Goal: Task Accomplishment & Management: Use online tool/utility

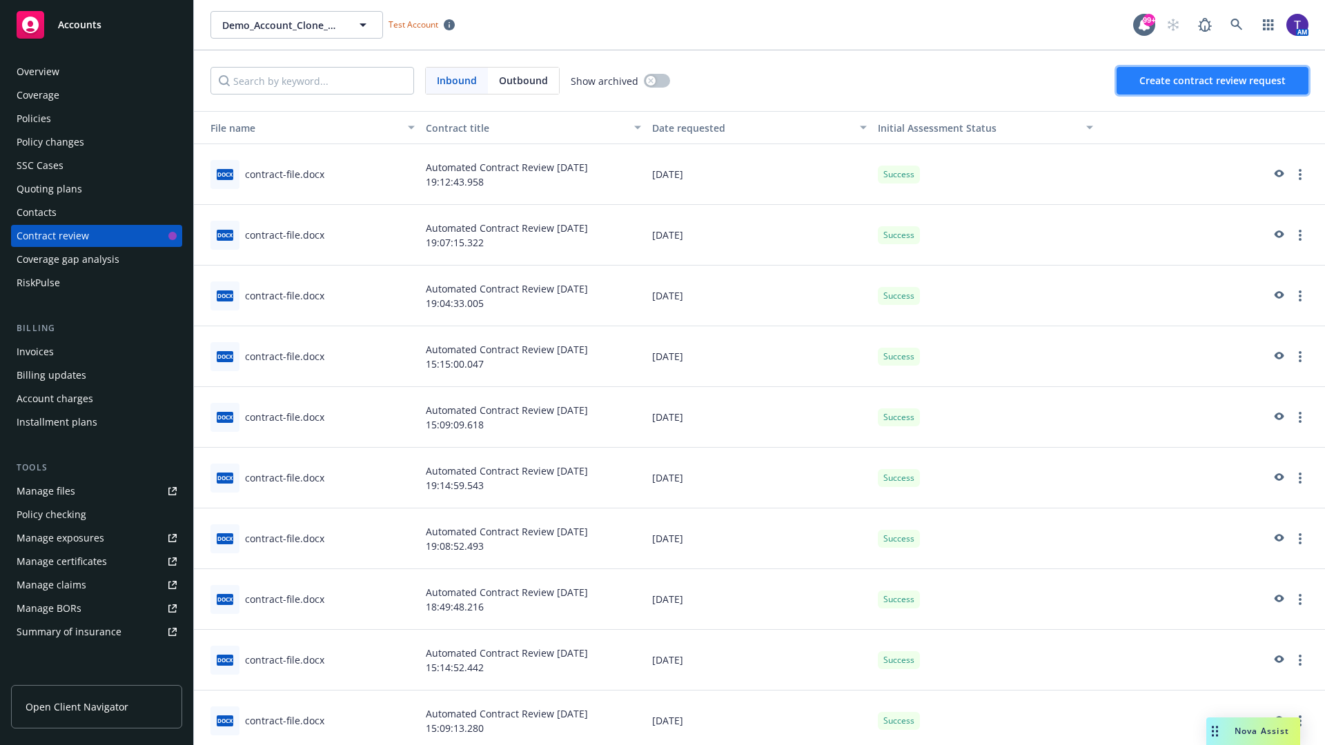
click at [1213, 81] on span "Create contract review request" at bounding box center [1212, 80] width 146 height 13
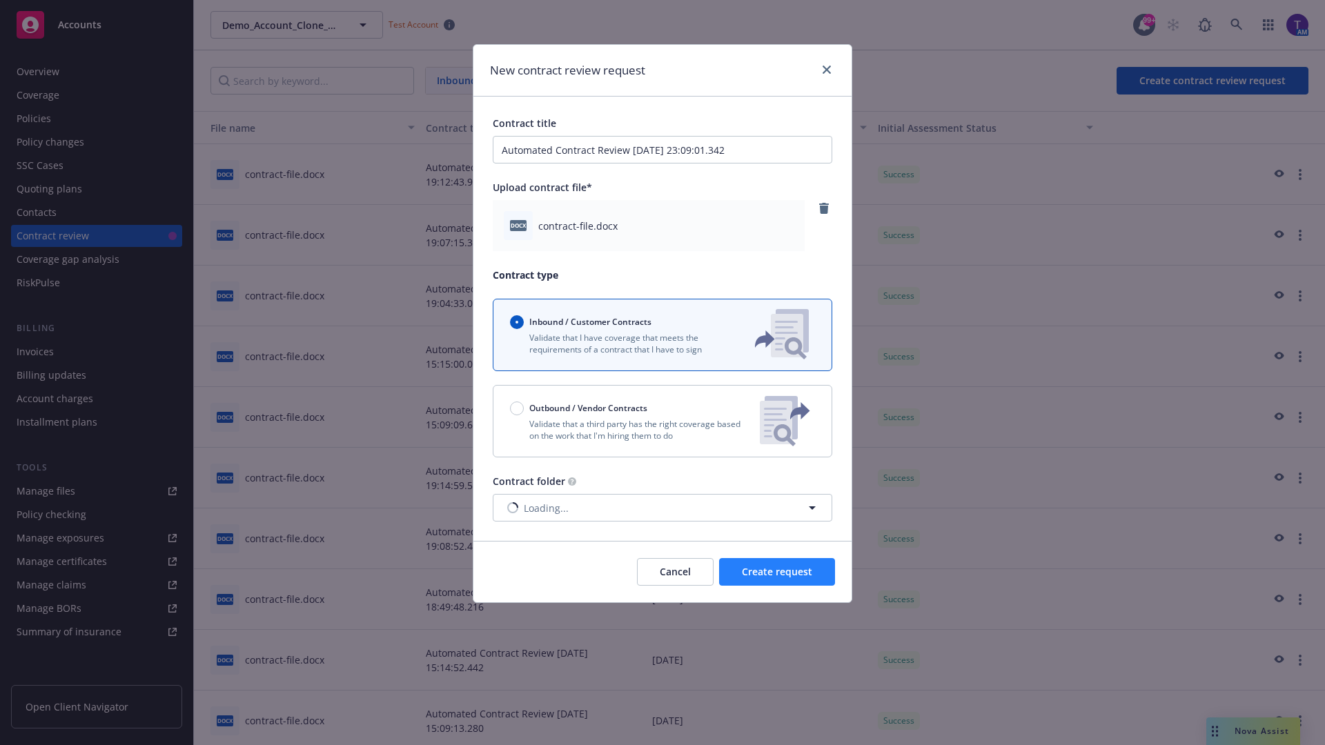
type input "Automated Contract Review [DATE] 23:09:01.342"
click at [777, 572] on span "Create request" at bounding box center [777, 571] width 70 height 13
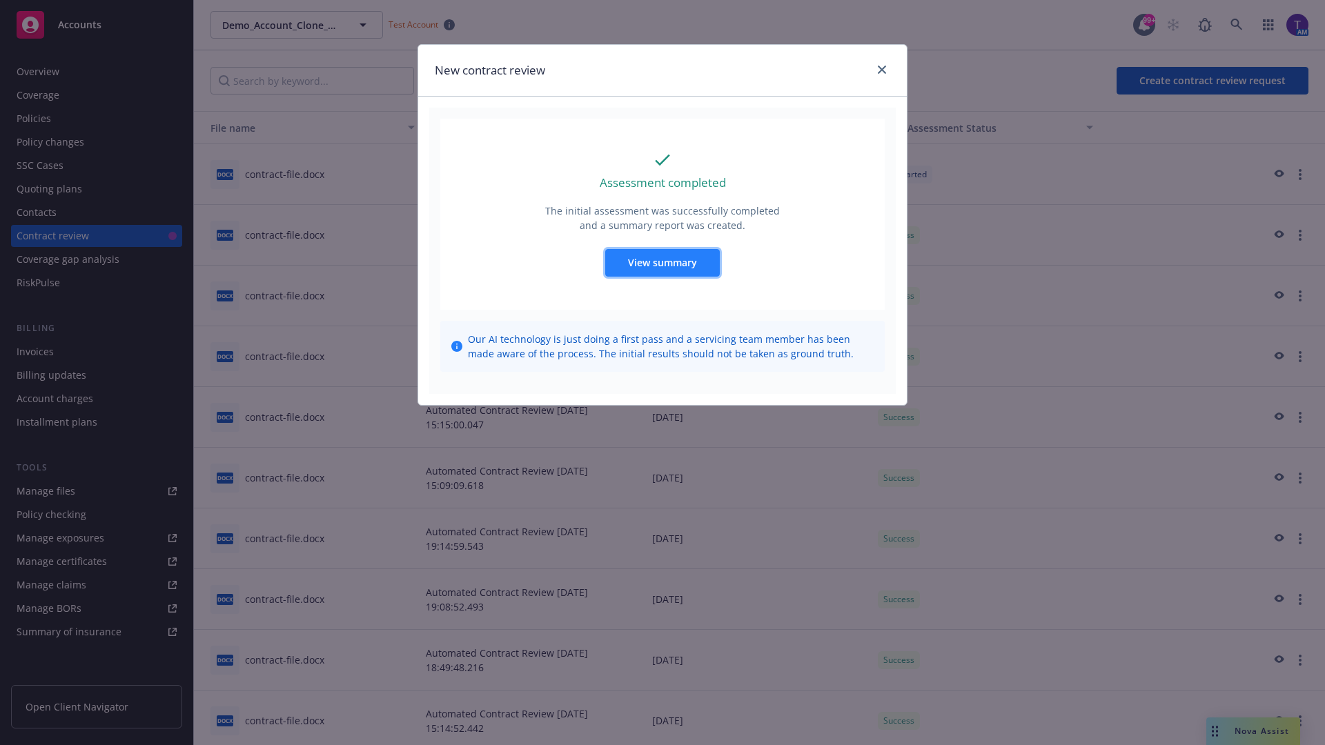
click at [662, 262] on span "View summary" at bounding box center [662, 262] width 69 height 13
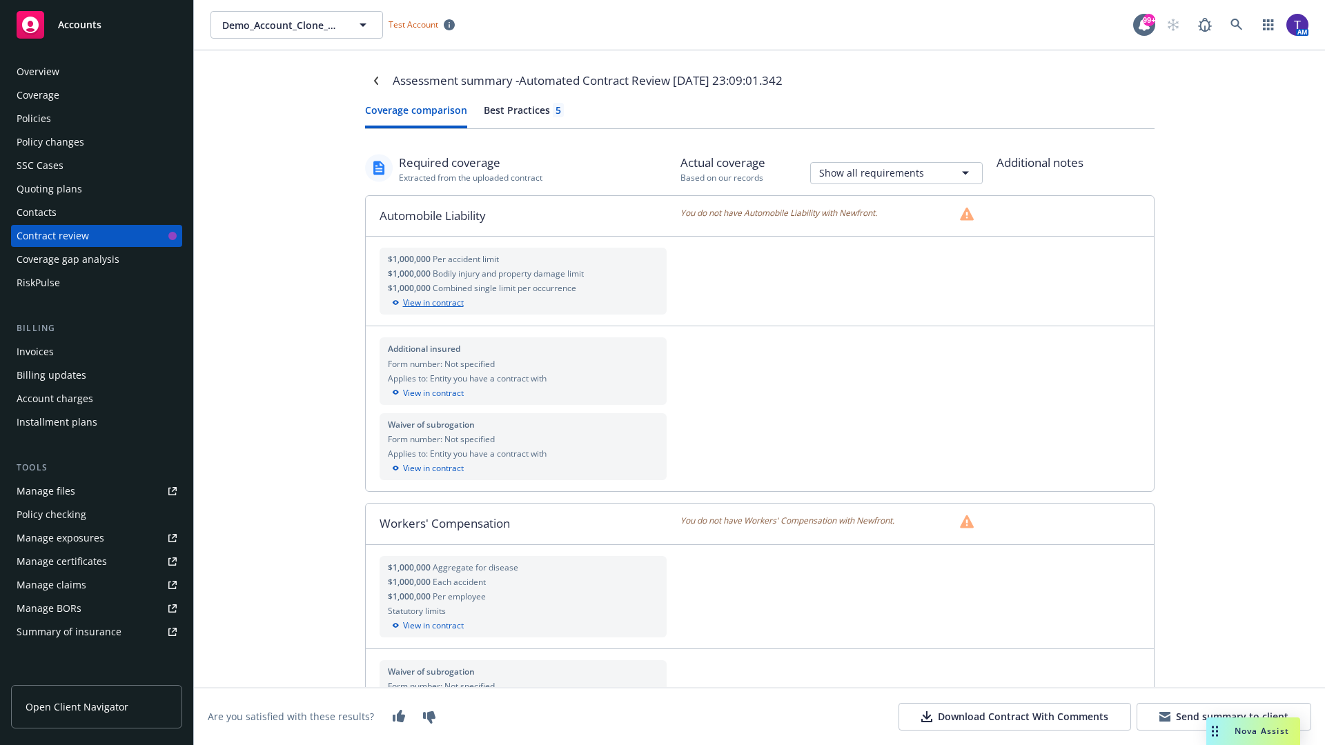
click at [522, 303] on div "View in contract" at bounding box center [523, 303] width 271 height 12
